Goal: Transaction & Acquisition: Purchase product/service

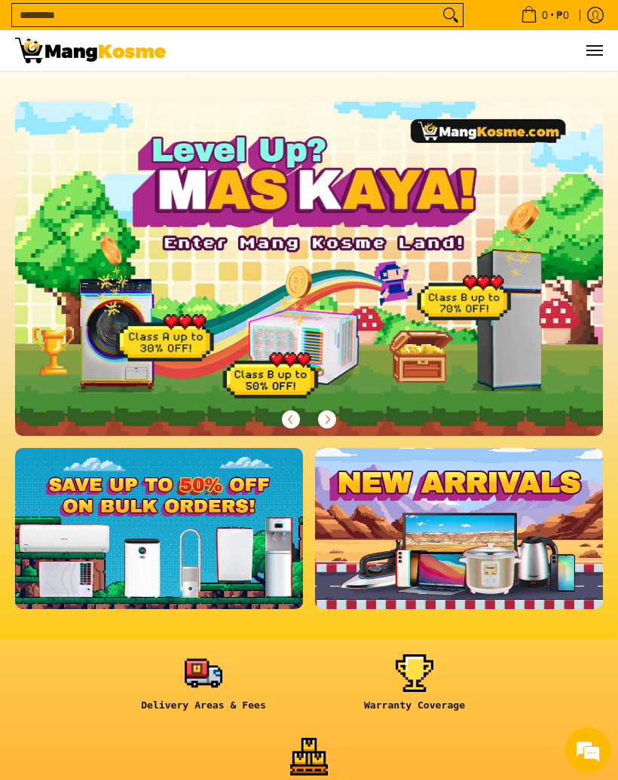
click at [595, 50] on span "Menu" at bounding box center [594, 50] width 18 height 0
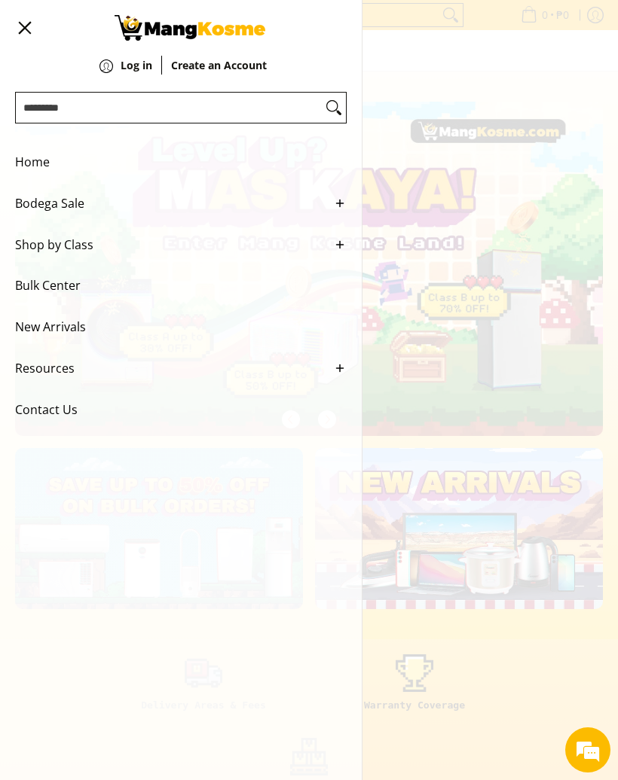
click at [93, 262] on span "Shop by Class" at bounding box center [169, 244] width 309 height 41
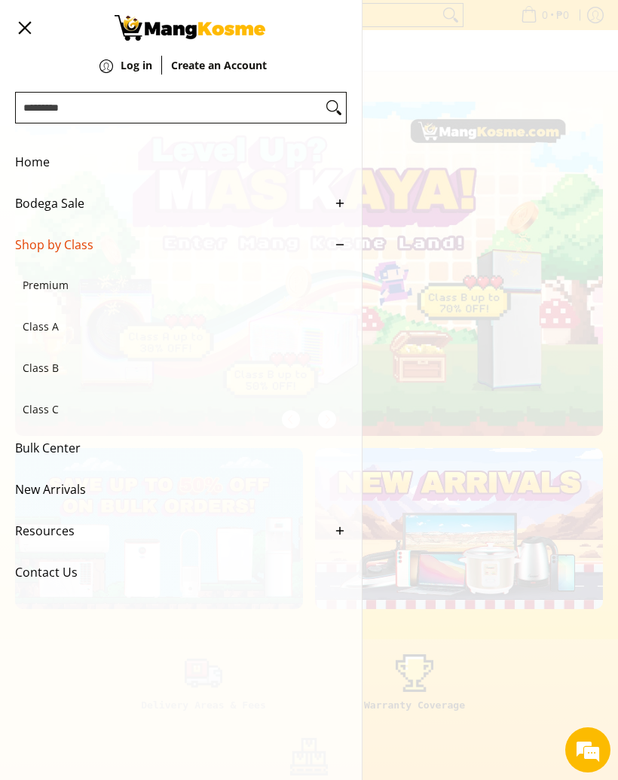
click at [54, 377] on span "Class B" at bounding box center [173, 368] width 301 height 41
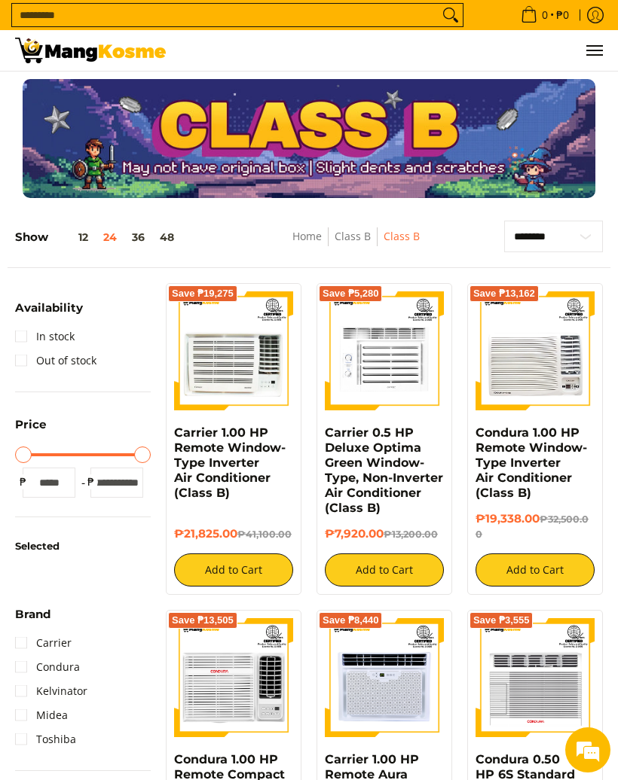
click at [597, 50] on span "Menu" at bounding box center [594, 50] width 18 height 0
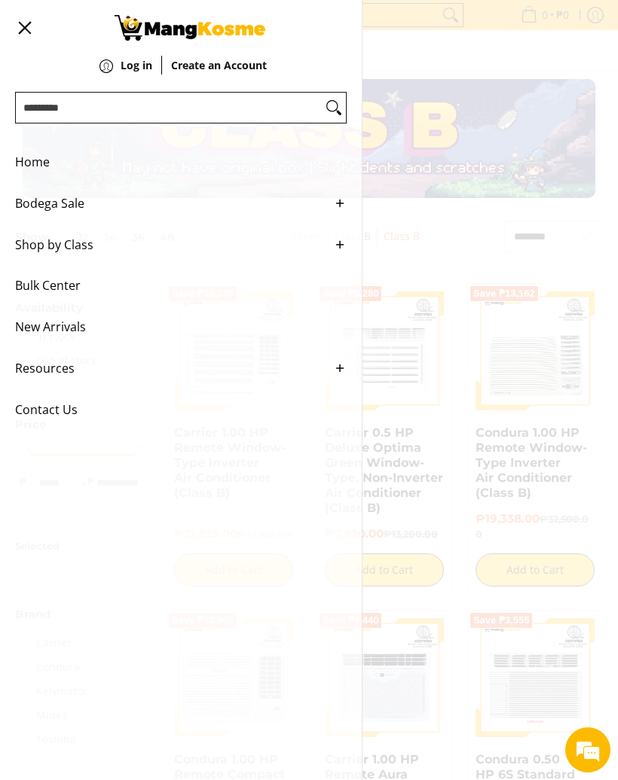
click at [35, 153] on span "Home" at bounding box center [169, 162] width 309 height 41
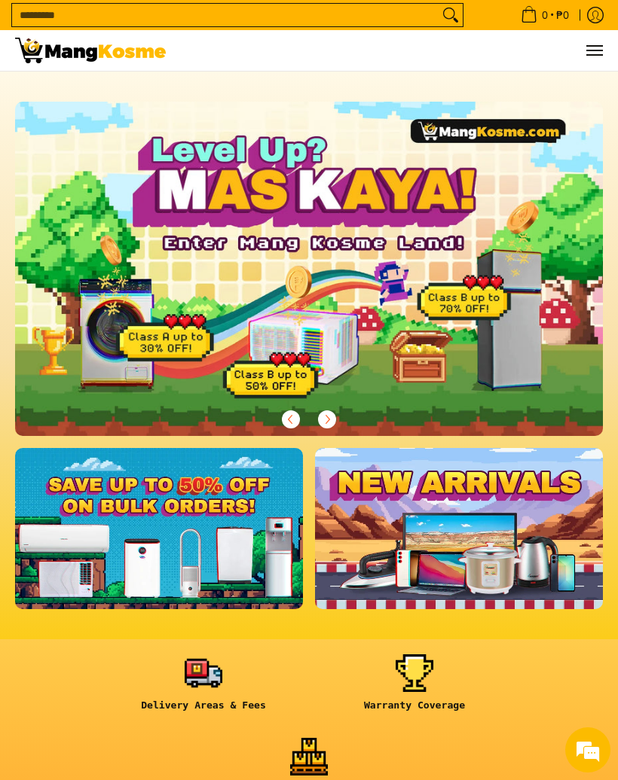
click at [66, 11] on input "Search..." at bounding box center [225, 15] width 426 height 23
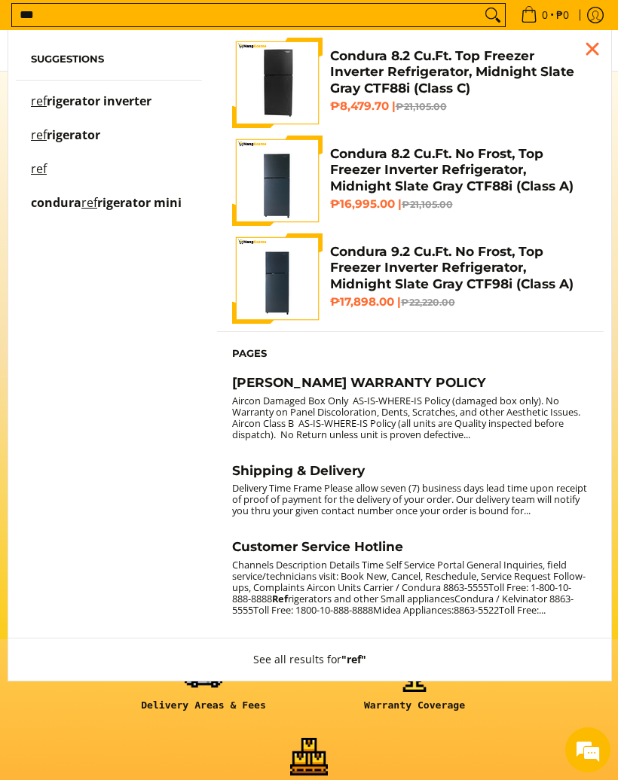
type input "***"
click at [97, 99] on span "rigerator inverter" at bounding box center [99, 101] width 105 height 17
click at [50, 20] on input "***" at bounding box center [246, 15] width 469 height 23
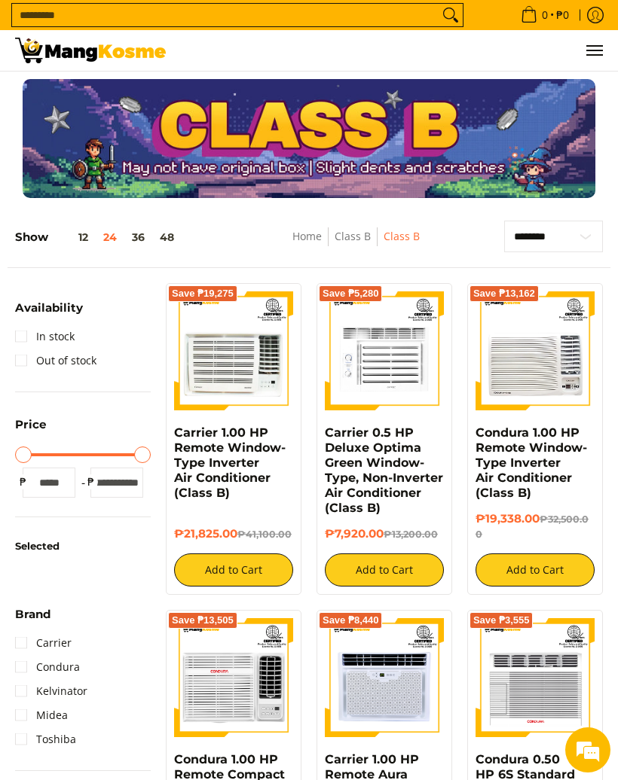
click at [598, 59] on button "Menu" at bounding box center [594, 50] width 18 height 41
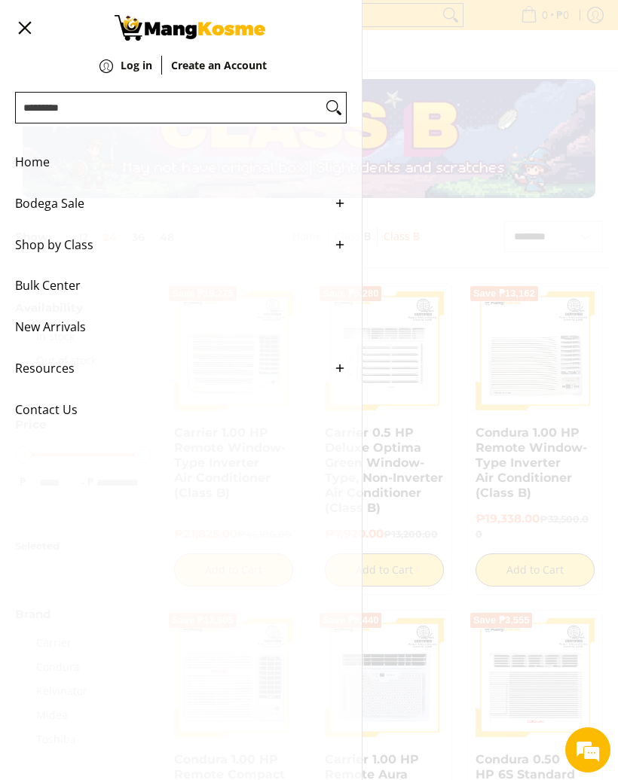
click at [35, 160] on span "Home" at bounding box center [169, 162] width 309 height 41
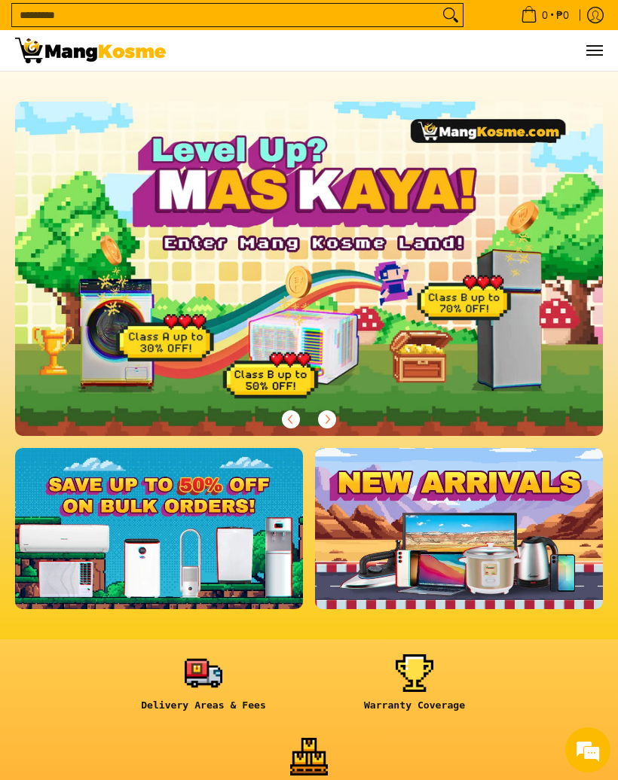
click at [47, 47] on img at bounding box center [90, 51] width 151 height 26
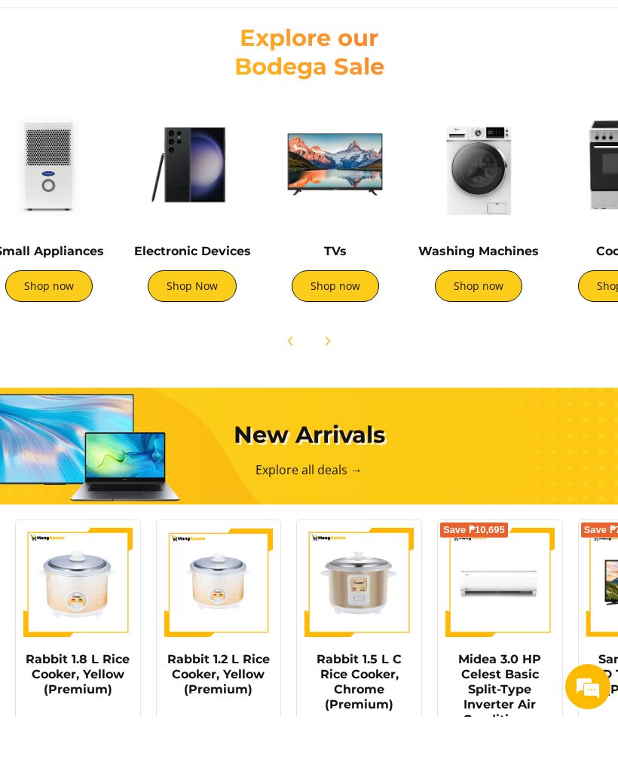
scroll to position [0, 338]
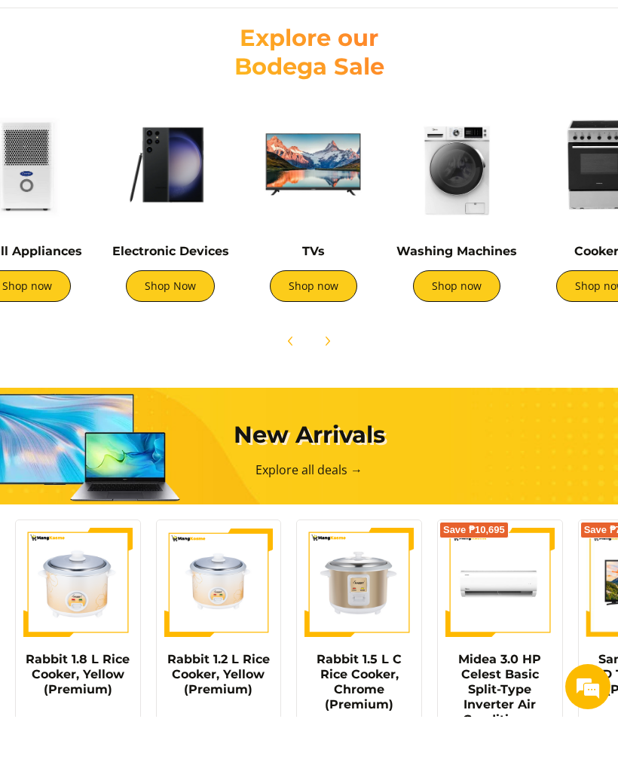
click at [189, 195] on img at bounding box center [170, 228] width 128 height 128
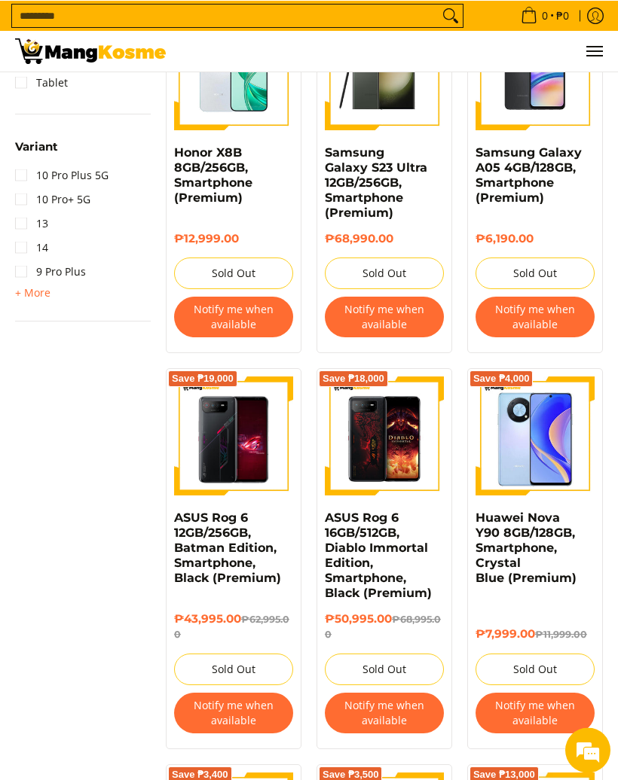
scroll to position [963, 0]
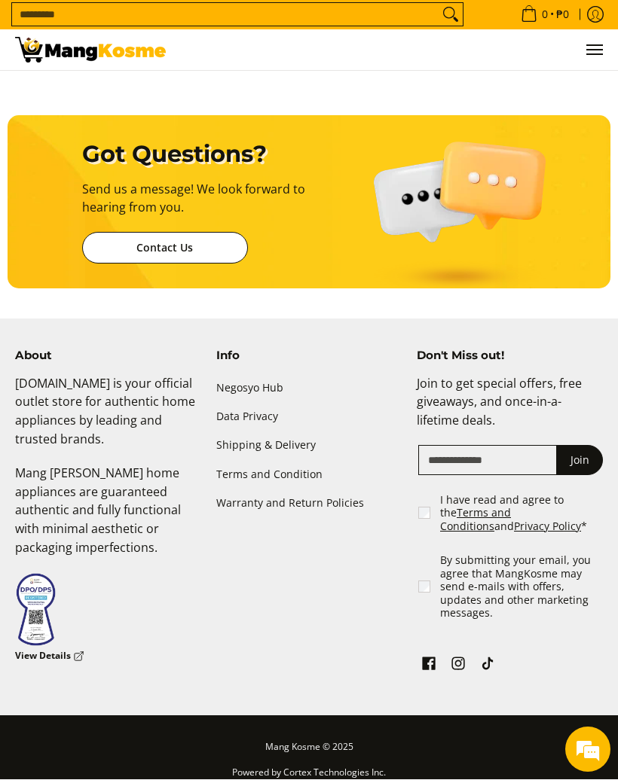
scroll to position [3806, 0]
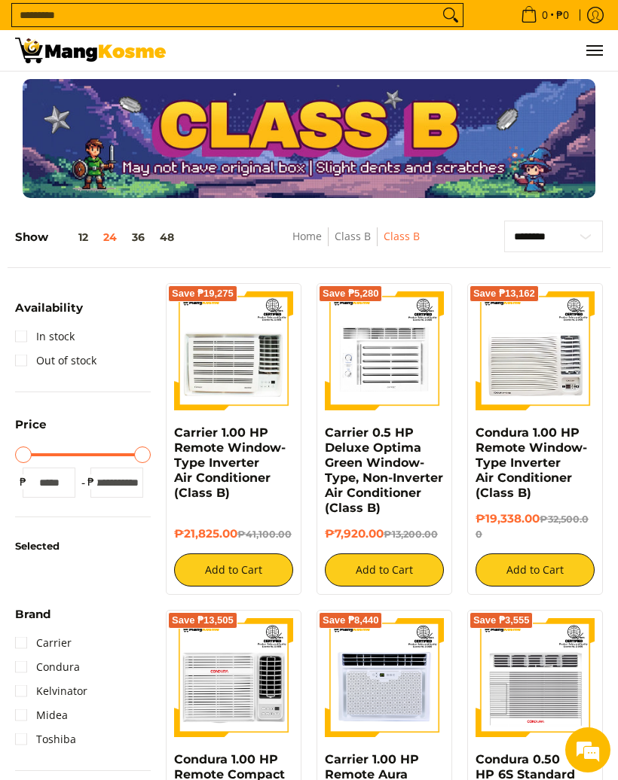
click at [40, 42] on img at bounding box center [90, 51] width 151 height 26
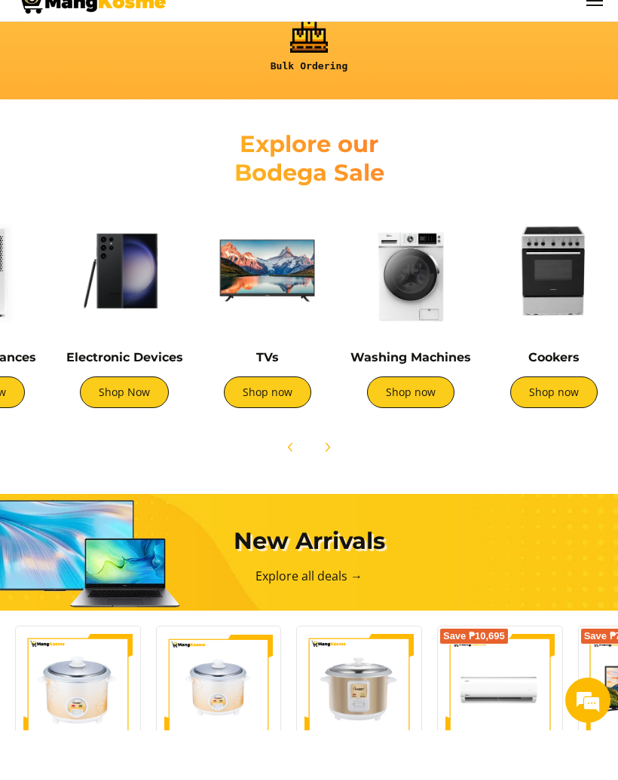
scroll to position [0, 384]
